Goal: Complete application form: Complete application form

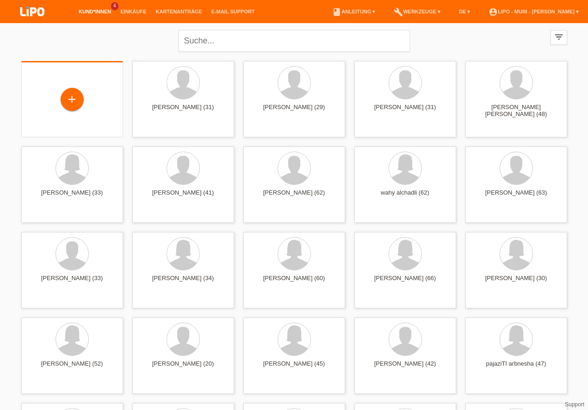
click at [60, 105] on div "+" at bounding box center [72, 100] width 87 height 25
click at [67, 96] on div "+" at bounding box center [72, 100] width 22 height 16
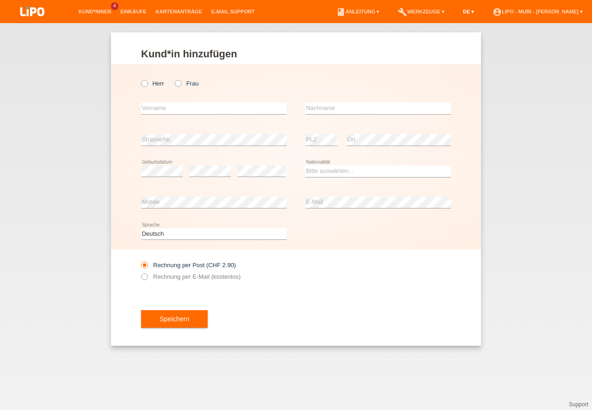
click at [458, 14] on link "DE ▾" at bounding box center [468, 12] width 20 height 6
click at [434, 37] on span "Français" at bounding box center [435, 35] width 26 height 11
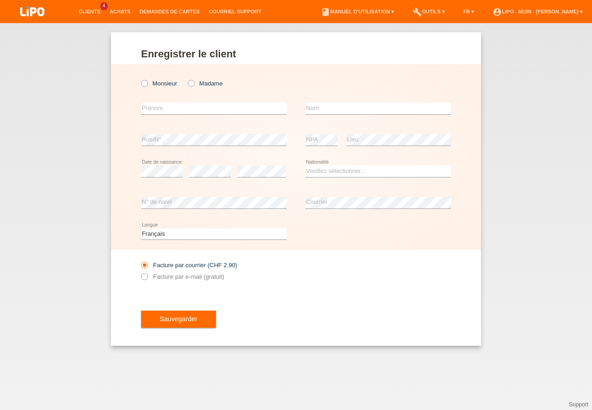
click at [186, 79] on icon at bounding box center [186, 79] width 0 height 0
click at [194, 84] on input "Madame" at bounding box center [191, 83] width 6 height 6
radio input "true"
click at [171, 110] on input "text" at bounding box center [214, 109] width 146 height 12
type input "YANILENIS"
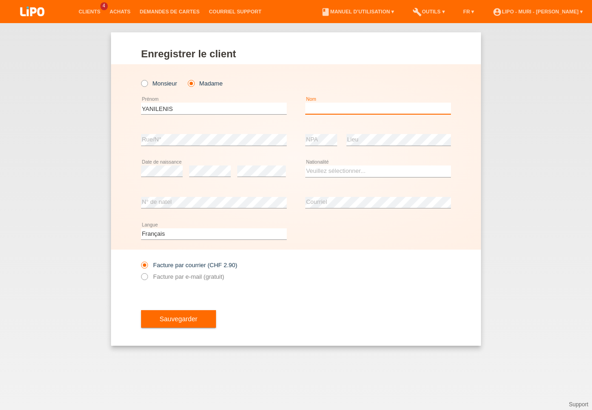
click at [322, 111] on input "text" at bounding box center [378, 109] width 146 height 12
type input "BASTARDO"
click at [355, 170] on select "Veuillez sélectionner... Suisse Allemagne Autriche Liechtenstein ------------ A…" at bounding box center [378, 171] width 146 height 11
select select "DO"
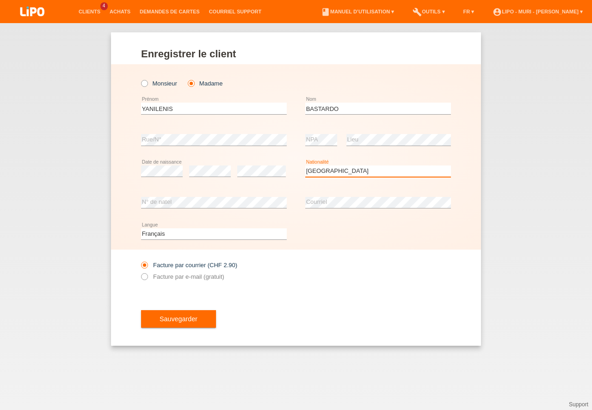
click at [0, 0] on option "République dominicaine" at bounding box center [0, 0] width 0 height 0
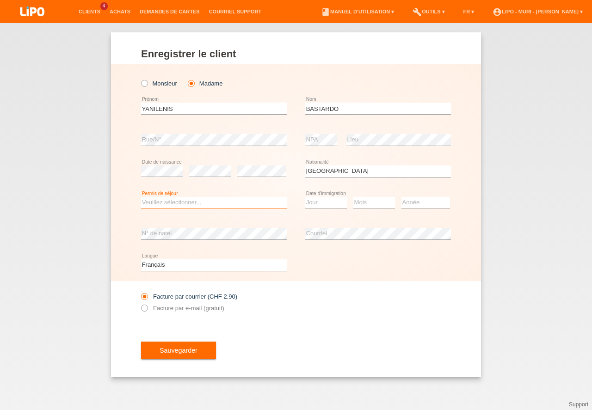
click at [219, 204] on select "Veuillez sélectionner... C B B - Statut de réfugié Autre" at bounding box center [214, 202] width 146 height 11
select select "B"
click at [0, 0] on option "B" at bounding box center [0, 0] width 0 height 0
click at [311, 204] on select "Jour 01 02 03 04 05 06 07 08 09 10 11" at bounding box center [326, 202] width 42 height 11
select select "31"
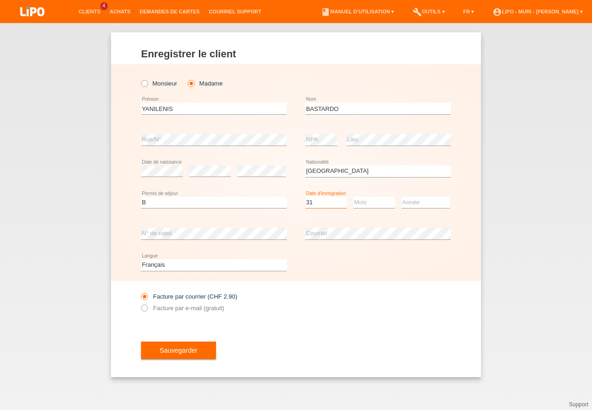
click at [0, 0] on option "31" at bounding box center [0, 0] width 0 height 0
click at [385, 204] on select "Mois 01 02 03 04 05 06 07 08 09 10 11" at bounding box center [374, 202] width 42 height 11
select select "12"
click at [0, 0] on option "12" at bounding box center [0, 0] width 0 height 0
click at [421, 204] on select "Année 2025 2024 2023 2022 2021 2020 2019 2018 2017 2016 2015 2014 2013 2012 201…" at bounding box center [426, 202] width 49 height 11
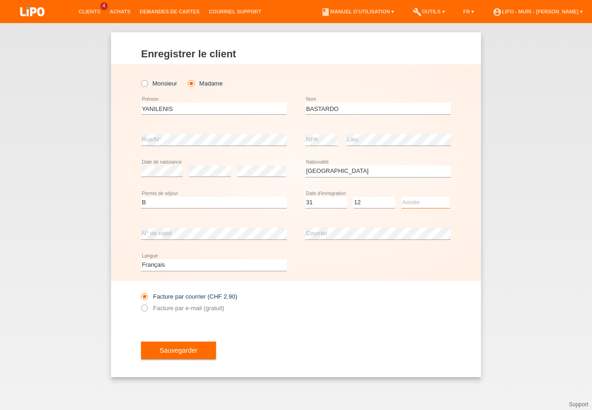
select select "2005"
click at [0, 0] on option "2005" at bounding box center [0, 0] width 0 height 0
click at [180, 375] on div "Sauvegarder" at bounding box center [296, 351] width 310 height 54
click at [176, 358] on button "Sauvegarder" at bounding box center [178, 351] width 75 height 18
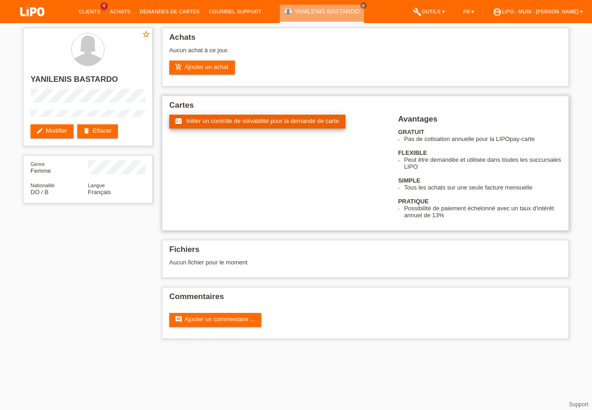
click at [208, 123] on span "Initier un contrôle de solvabilité pour la demande de carte" at bounding box center [262, 121] width 153 height 7
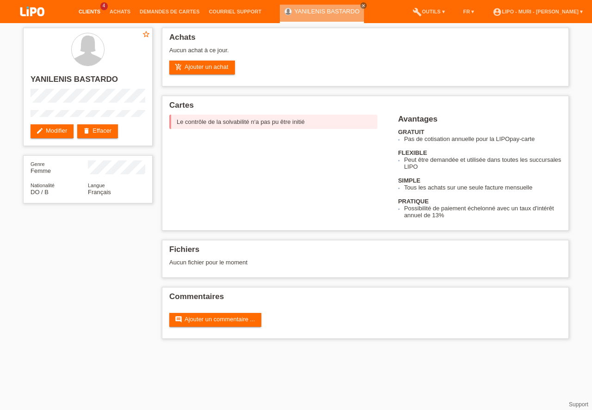
click at [83, 9] on link "Clients" at bounding box center [89, 12] width 31 height 6
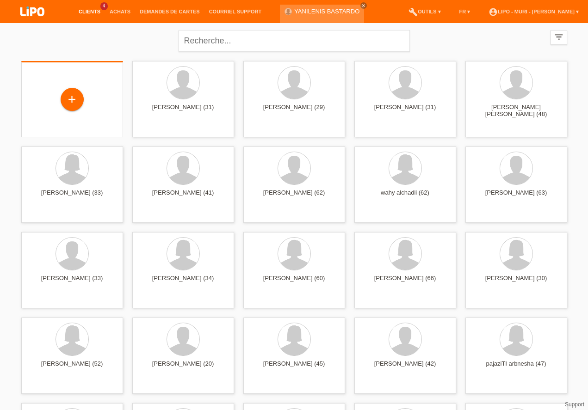
click at [63, 90] on div "+" at bounding box center [72, 100] width 87 height 25
click at [86, 106] on div "+" at bounding box center [72, 100] width 87 height 25
click at [69, 68] on div "+" at bounding box center [72, 99] width 102 height 76
click at [60, 129] on div "+" at bounding box center [72, 99] width 102 height 76
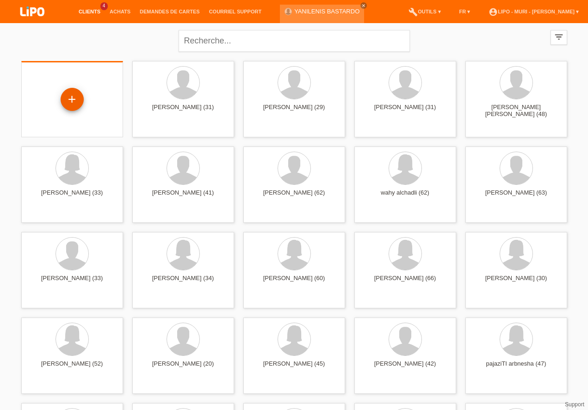
click at [74, 89] on div "+" at bounding box center [72, 99] width 23 height 23
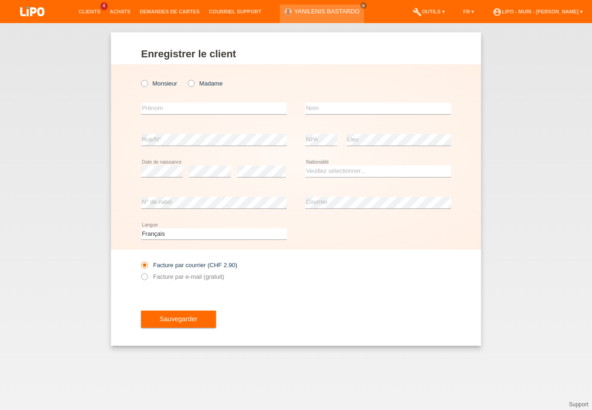
click at [140, 79] on icon at bounding box center [140, 79] width 0 height 0
click at [144, 82] on input "Monsieur" at bounding box center [144, 83] width 6 height 6
radio input "true"
click at [163, 111] on input "text" at bounding box center [214, 109] width 146 height 12
type input "[PERSON_NAME]"
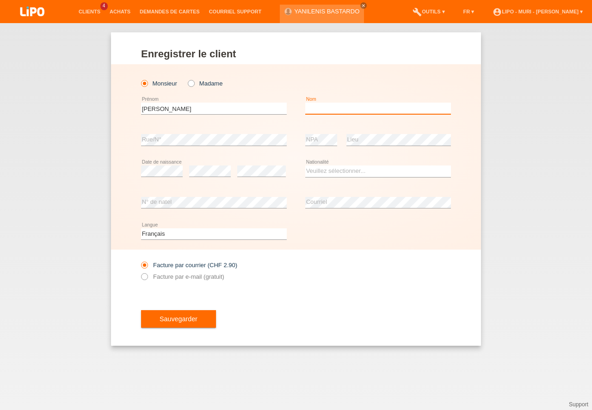
click at [349, 106] on input "text" at bounding box center [378, 109] width 146 height 12
type input "[PERSON_NAME]"
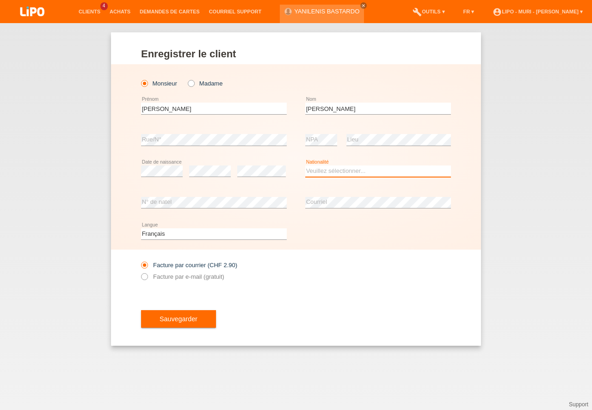
click at [323, 170] on select "Veuillez sélectionner... [GEOGRAPHIC_DATA] [GEOGRAPHIC_DATA] [GEOGRAPHIC_DATA] …" at bounding box center [378, 171] width 146 height 11
select select "CH"
click at [0, 0] on option "[GEOGRAPHIC_DATA]" at bounding box center [0, 0] width 0 height 0
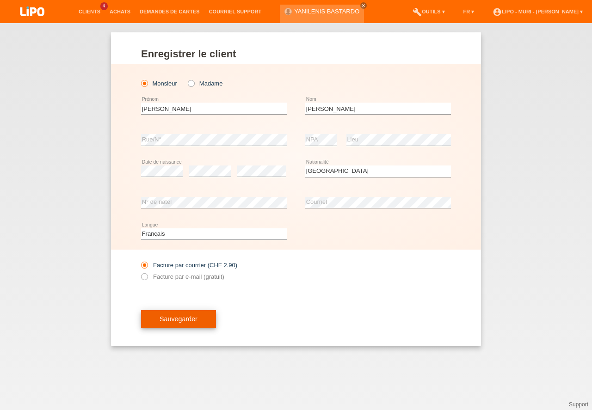
click at [191, 322] on button "Sauvegarder" at bounding box center [178, 319] width 75 height 18
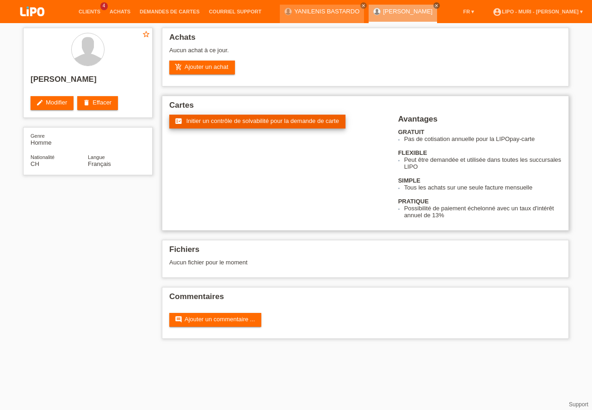
click at [224, 125] on link "fact_check Initier un contrôle de solvabilité pour la demande de carte" at bounding box center [257, 122] width 176 height 14
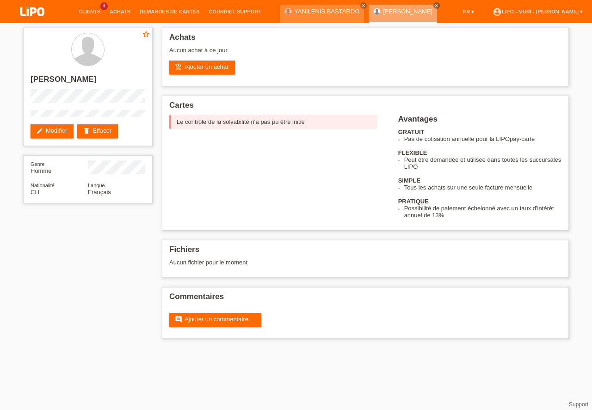
click at [459, 12] on link "FR ▾" at bounding box center [469, 12] width 20 height 6
click at [436, 23] on span "Deutsch" at bounding box center [434, 22] width 25 height 11
